Goal: Communication & Community: Ask a question

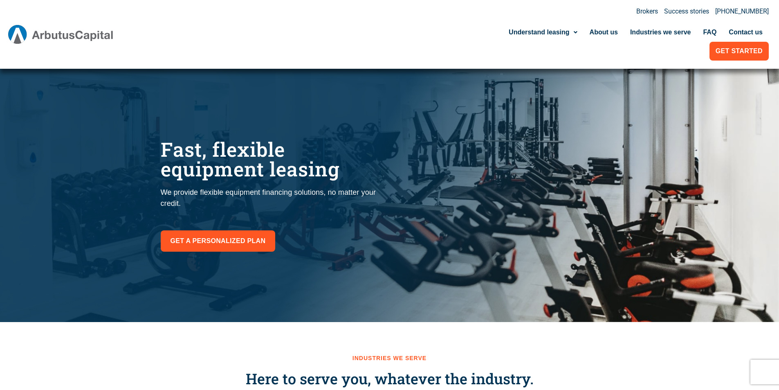
click at [722, 23] on link "Contact us" at bounding box center [745, 32] width 46 height 19
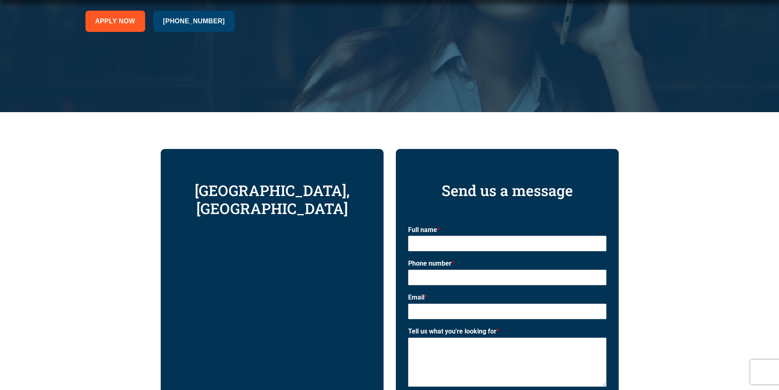
scroll to position [381, 0]
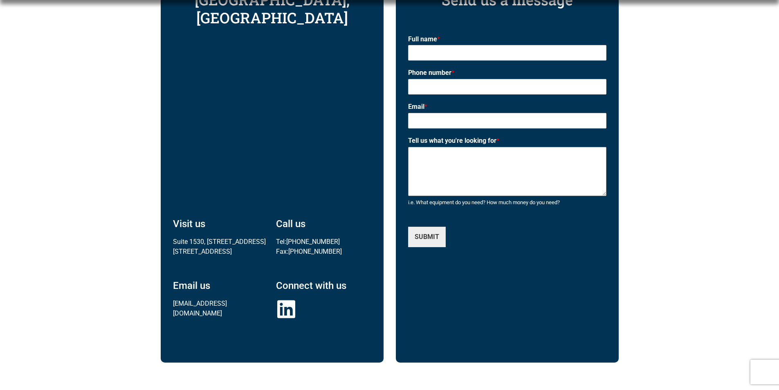
drag, startPoint x: 503, startPoint y: 177, endPoint x: 488, endPoint y: 146, distance: 34.2
click at [500, 167] on textarea "Tell us what you're looking for *" at bounding box center [507, 171] width 198 height 49
paste textarea "Wikipedia is considered to be the World’s most significant tool for reference m…"
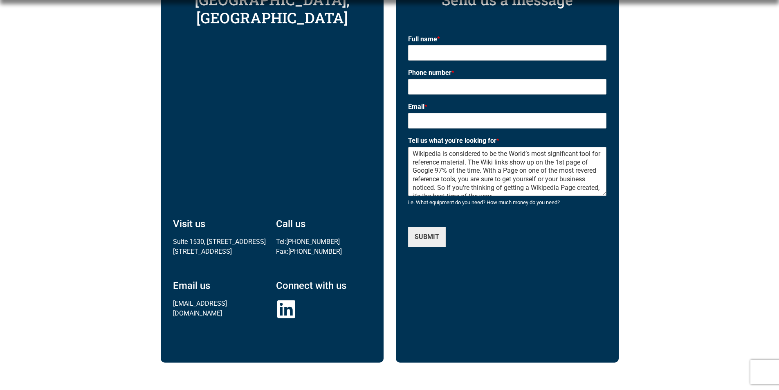
type textarea "Wikipedia is considered to be the World’s most significant tool for reference m…"
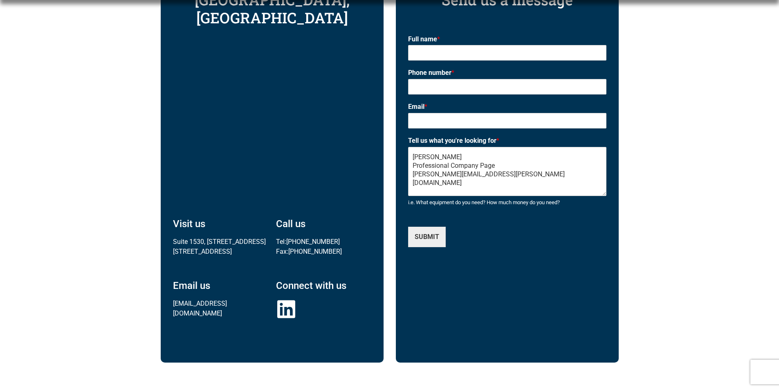
click at [463, 108] on label "Email *" at bounding box center [507, 107] width 198 height 9
click at [463, 113] on input "Email *" at bounding box center [507, 121] width 198 height 16
drag, startPoint x: 468, startPoint y: 125, endPoint x: 470, endPoint y: 129, distance: 4.8
click at [468, 125] on input "Email *" at bounding box center [507, 121] width 198 height 16
type input "[PERSON_NAME][EMAIL_ADDRESS][PERSON_NAME][DOMAIN_NAME]"
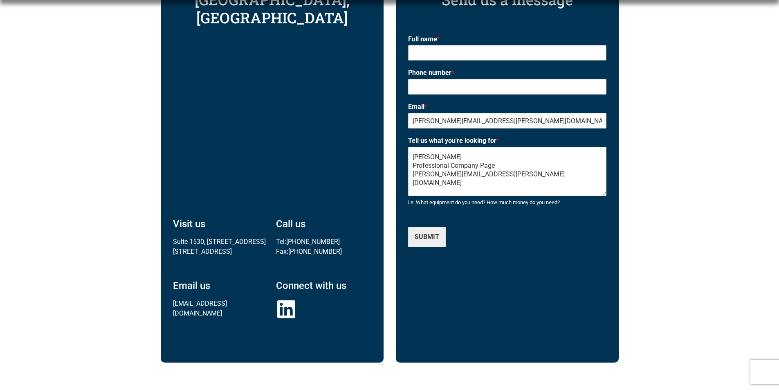
type input "[PERSON_NAME]"
type input "8149805065"
click at [476, 137] on label "Tell us what you're looking for *" at bounding box center [507, 141] width 198 height 9
click at [476, 147] on textarea "Wikipedia is considered to be the World’s most significant tool for reference m…" at bounding box center [507, 171] width 198 height 49
click at [422, 189] on textarea "Wikipedia is considered to be the World’s most significant tool for reference m…" at bounding box center [507, 171] width 198 height 49
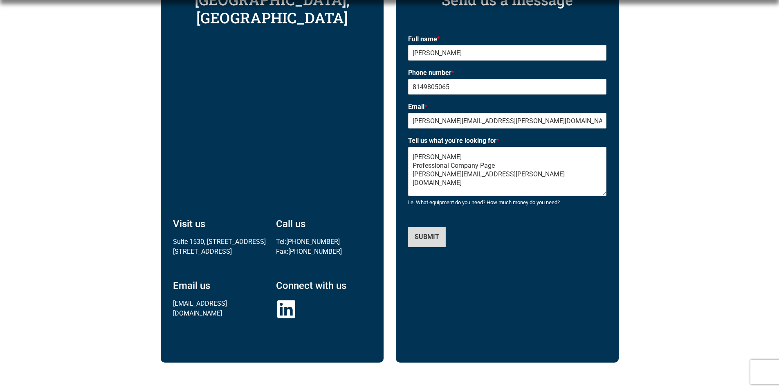
type button "wpforms-submit"
click at [408, 227] on button "SUBMIT" at bounding box center [427, 237] width 38 height 20
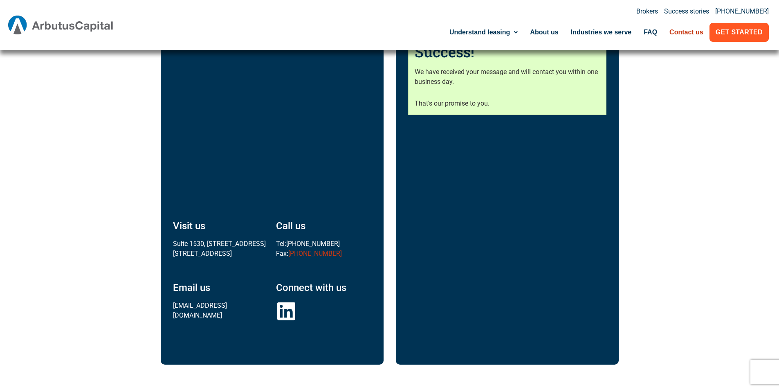
scroll to position [371, 0]
